Goal: Information Seeking & Learning: Learn about a topic

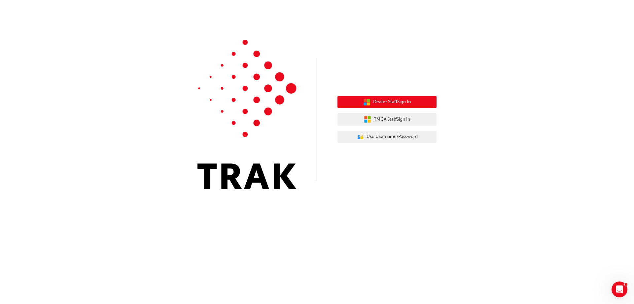
click at [381, 104] on span "Dealer Staff Sign In" at bounding box center [392, 102] width 38 height 8
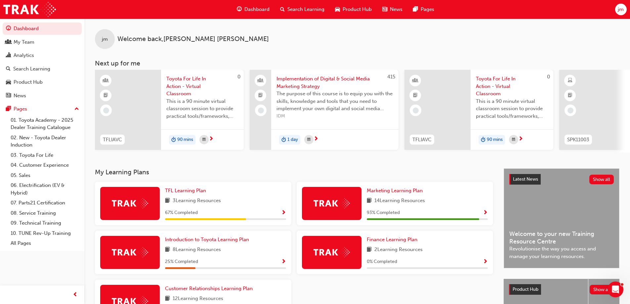
click at [311, 9] on span "Search Learning" at bounding box center [305, 10] width 37 height 8
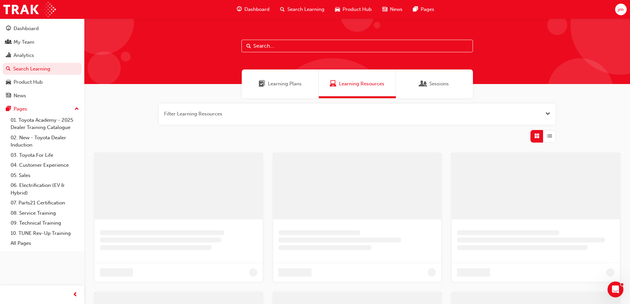
click at [275, 47] on input "text" at bounding box center [356, 46] width 231 height 13
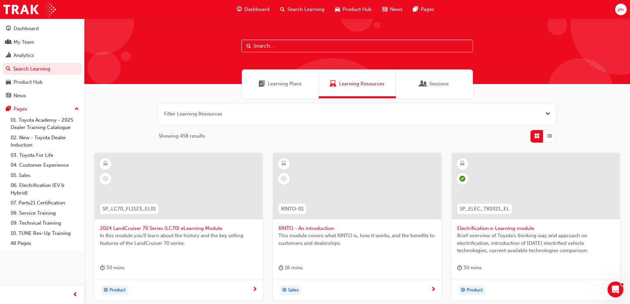
click at [273, 86] on span "Learning Plans" at bounding box center [285, 84] width 34 height 8
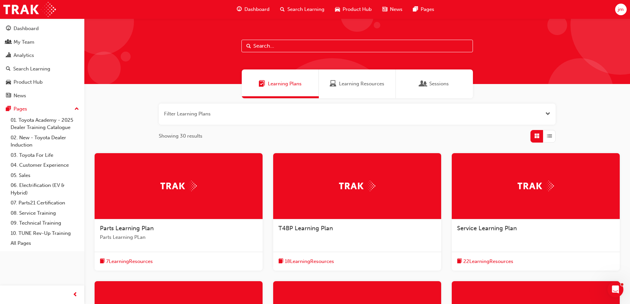
drag, startPoint x: 355, startPoint y: 79, endPoint x: 345, endPoint y: 77, distance: 10.6
click at [355, 79] on div "Learning Resources" at bounding box center [357, 83] width 77 height 29
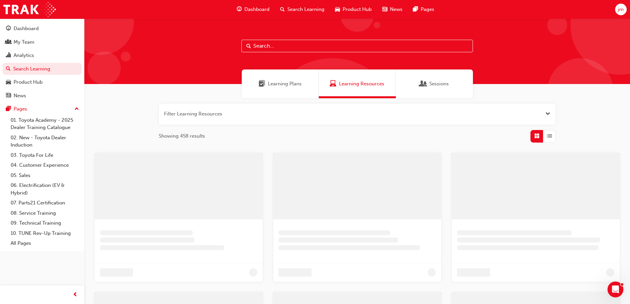
click at [296, 47] on input "text" at bounding box center [356, 46] width 231 height 13
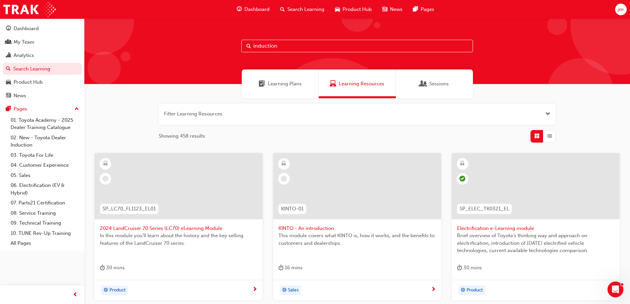
type input "induction"
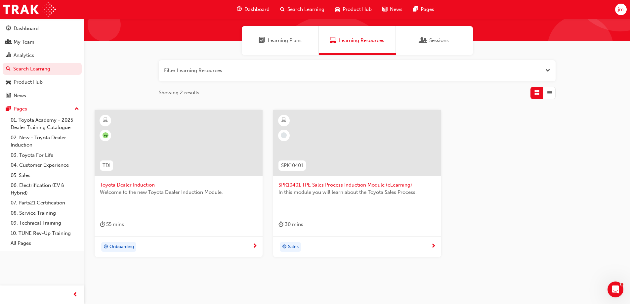
scroll to position [60, 0]
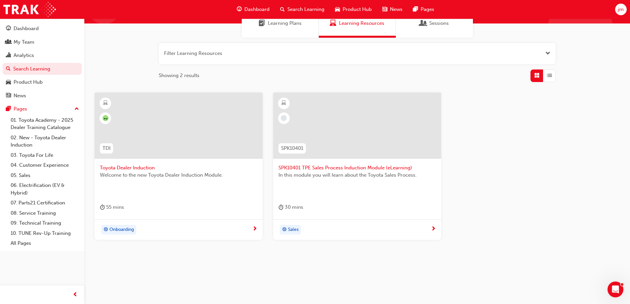
click at [142, 171] on span "Welcome to the new Toyota Dealer Induction Module." at bounding box center [178, 175] width 157 height 8
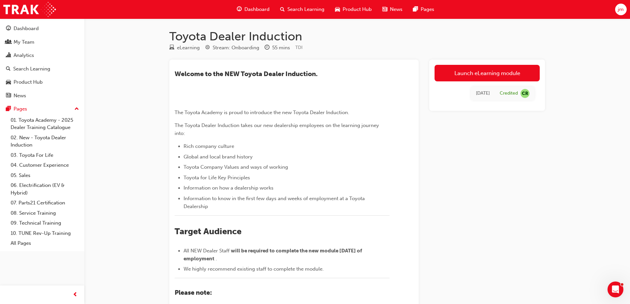
click at [460, 193] on div "Launch eLearning module Tue 25 Mar 2025 Credited CR" at bounding box center [487, 236] width 116 height 354
click at [451, 191] on div "Launch eLearning module Tue 25 Mar 2025 Credited CR" at bounding box center [487, 236] width 116 height 354
drag, startPoint x: 290, startPoint y: 2, endPoint x: 362, endPoint y: 33, distance: 78.4
click at [382, 36] on h1 "Toyota Dealer Induction" at bounding box center [356, 36] width 375 height 15
click at [309, 10] on span "Search Learning" at bounding box center [305, 10] width 37 height 8
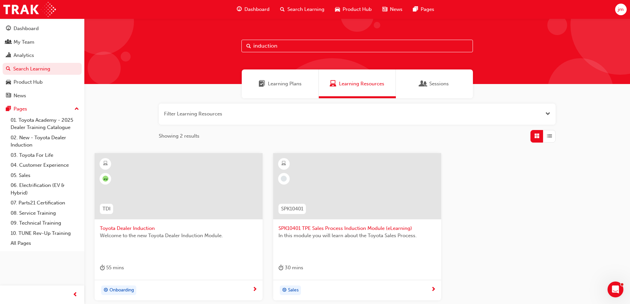
click at [274, 42] on input "induction" at bounding box center [356, 46] width 231 height 13
drag, startPoint x: 164, startPoint y: 62, endPoint x: 129, endPoint y: 60, distance: 35.4
click at [128, 61] on div "induction" at bounding box center [356, 51] width 545 height 65
type input "TDI"
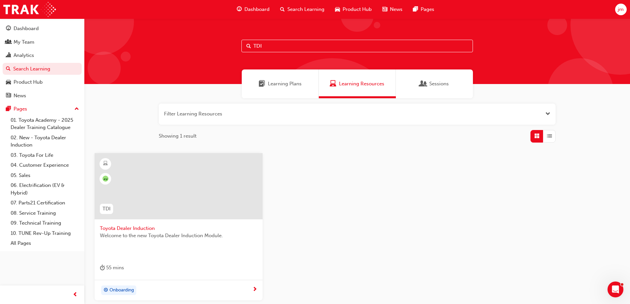
click at [136, 101] on div "Filter Learning Resources Showing 1 result CR TDI Toyota Dealer Induction Welco…" at bounding box center [356, 212] width 545 height 229
click at [123, 106] on div "Filter Learning Resources Showing 1 result CR TDI Toyota Dealer Induction Welco…" at bounding box center [356, 212] width 545 height 229
click at [428, 236] on div "CR TDI Toyota Dealer Induction Welcome to the new Toyota Dealer Induction Modul…" at bounding box center [356, 232] width 535 height 158
